Goal: Navigation & Orientation: Find specific page/section

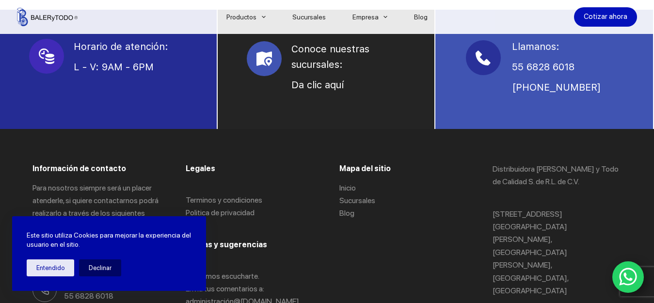
scroll to position [776, 0]
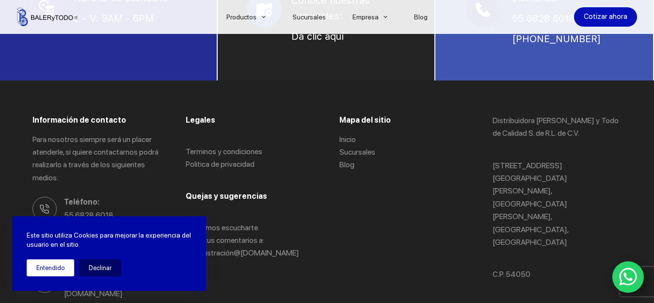
click at [51, 264] on button "Entendido" at bounding box center [51, 267] width 48 height 17
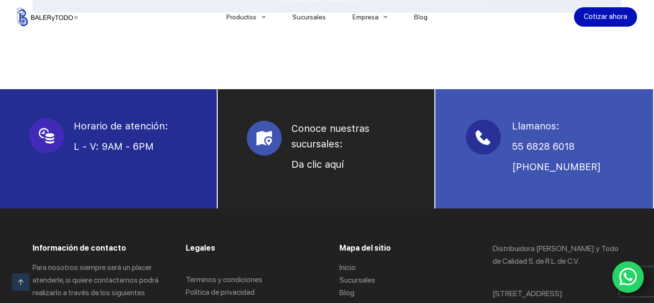
scroll to position [631, 0]
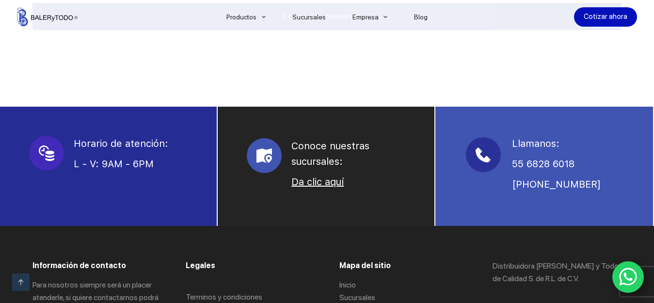
click at [318, 184] on link "Da clic aquí" at bounding box center [317, 182] width 52 height 12
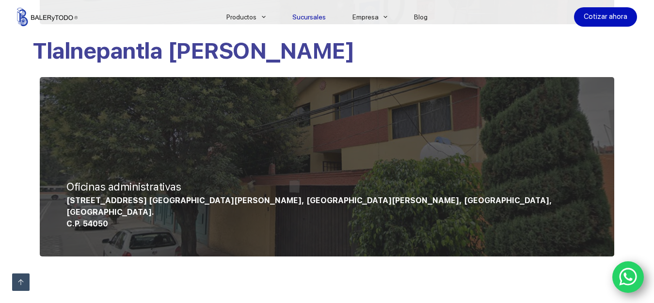
scroll to position [825, 0]
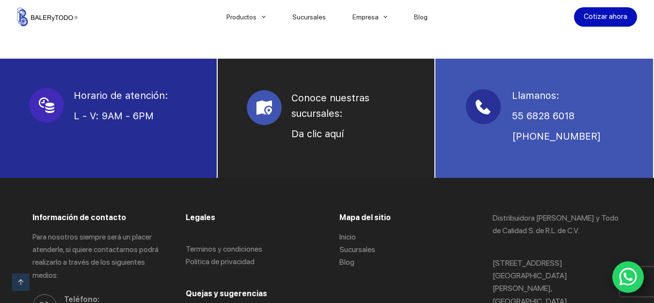
scroll to position [679, 0]
